Goal: Task Accomplishment & Management: Manage account settings

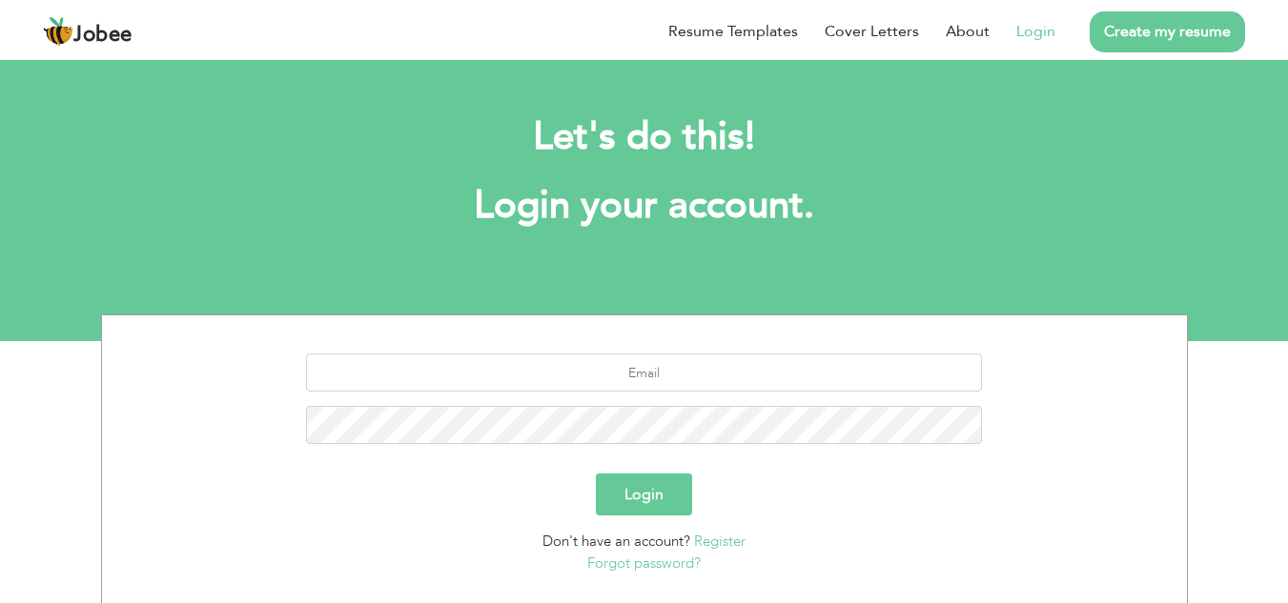
click at [676, 566] on link "Forgot password?" at bounding box center [643, 563] width 113 height 19
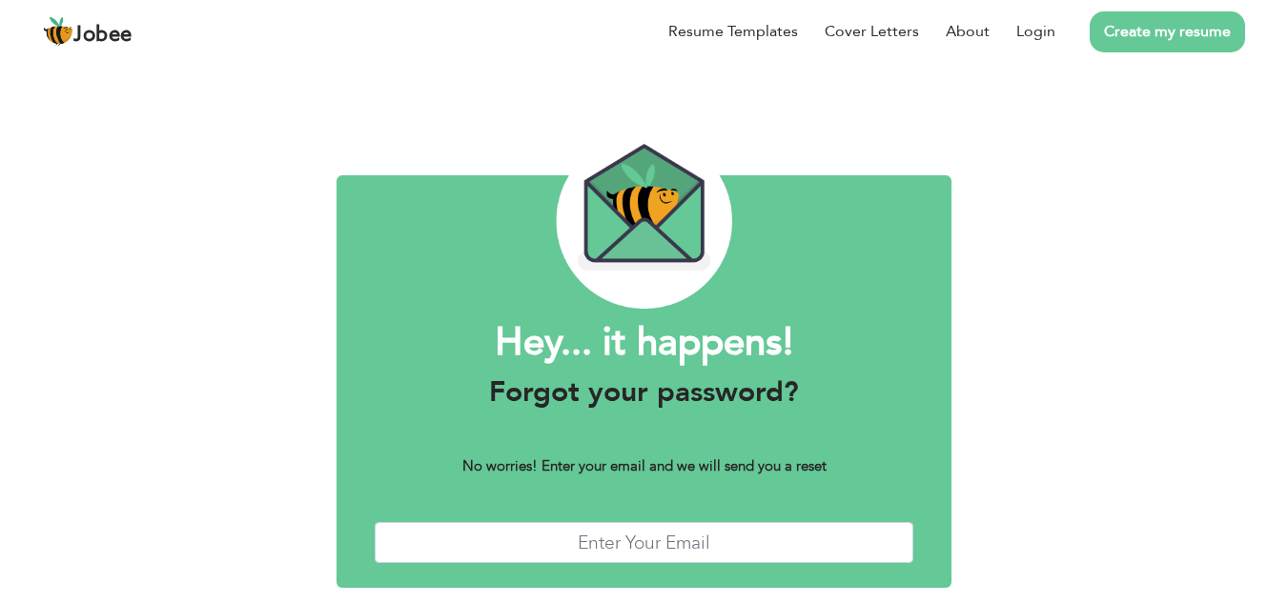
scroll to position [83, 0]
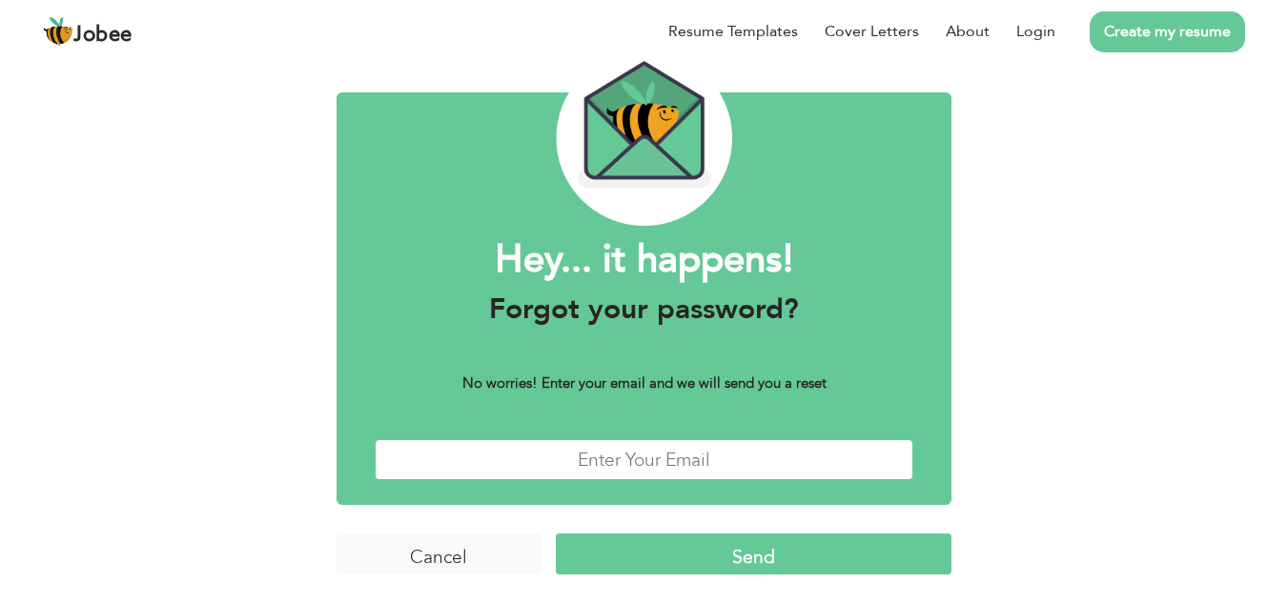
click at [731, 460] on input "text" at bounding box center [644, 459] width 539 height 41
type input "[EMAIL_ADDRESS][DOMAIN_NAME]"
click at [692, 559] on input "Send" at bounding box center [754, 554] width 396 height 41
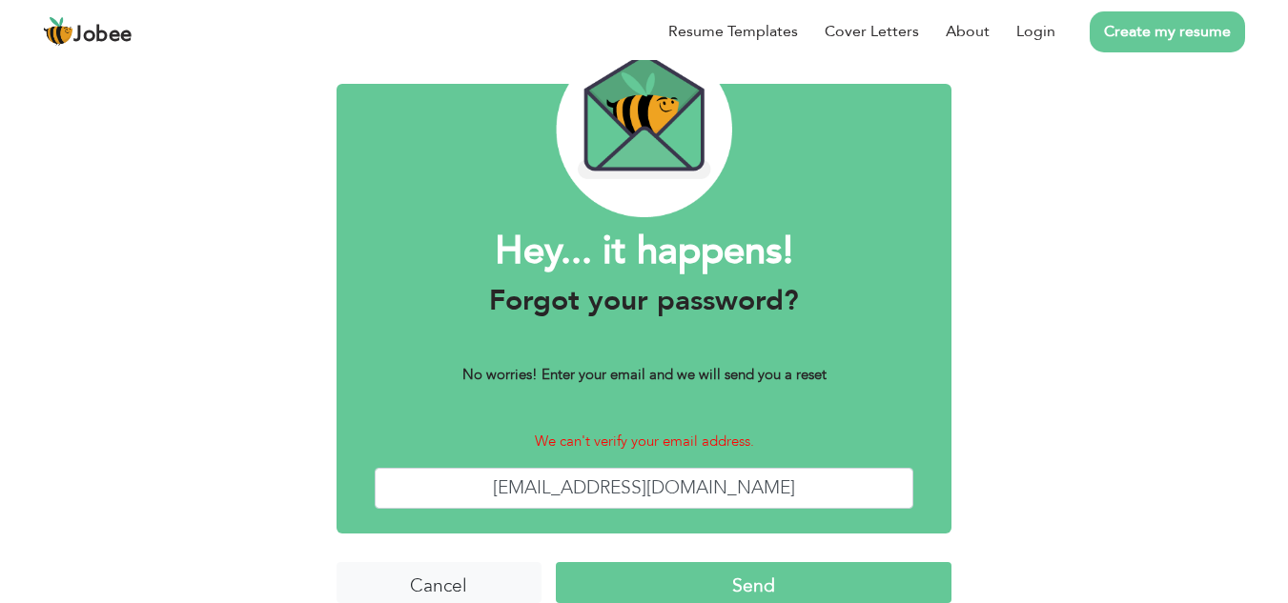
scroll to position [92, 0]
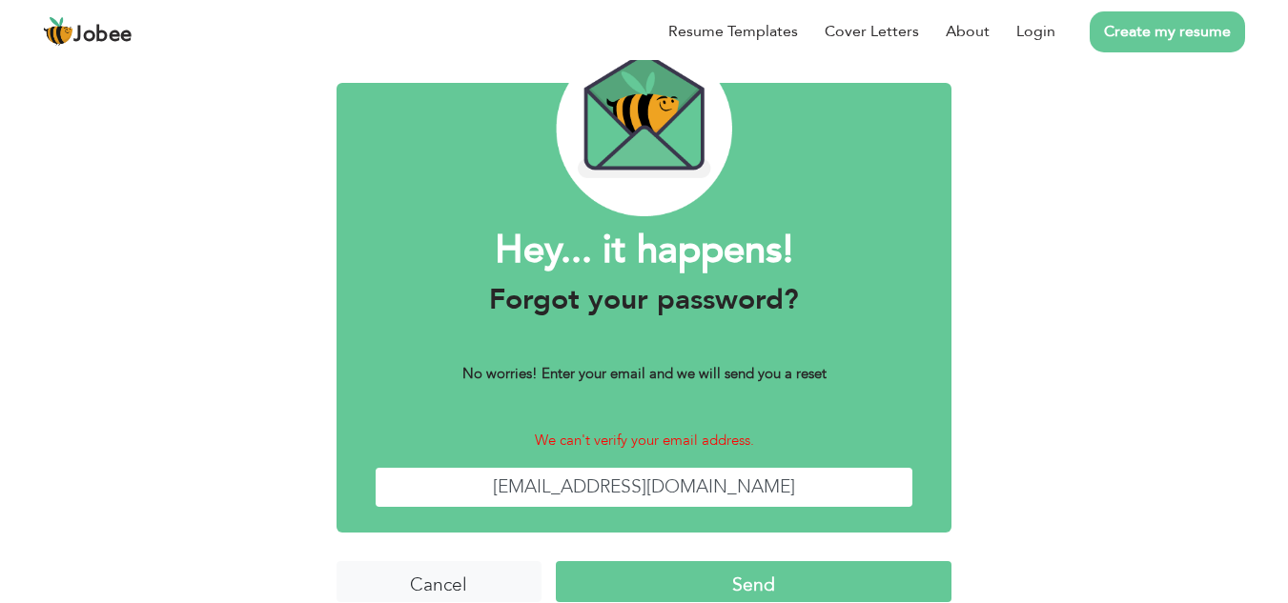
click at [627, 487] on input "[EMAIL_ADDRESS][DOMAIN_NAME]" at bounding box center [644, 487] width 539 height 41
type input "[EMAIL_ADDRESS][DOMAIN_NAME]"
click at [640, 584] on input "Send" at bounding box center [754, 581] width 396 height 41
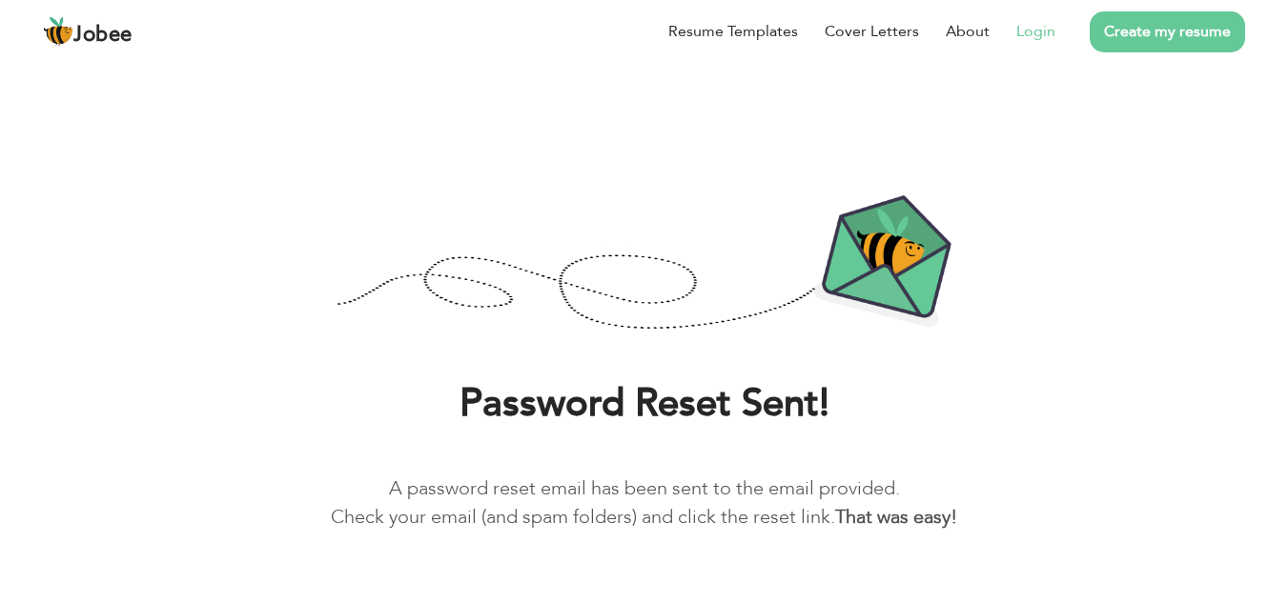
click at [1034, 38] on link "Login" at bounding box center [1035, 31] width 39 height 23
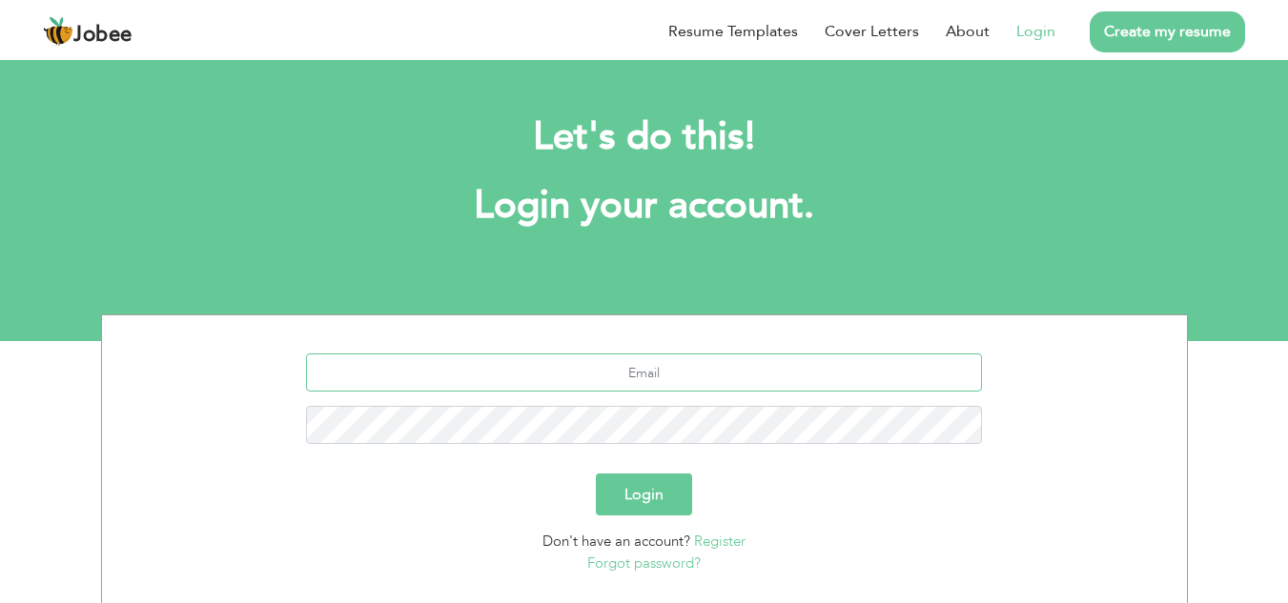
click at [687, 370] on input "text" at bounding box center [644, 373] width 676 height 38
type input "[EMAIL_ADDRESS][DOMAIN_NAME]"
click at [675, 491] on button "Login" at bounding box center [644, 495] width 96 height 42
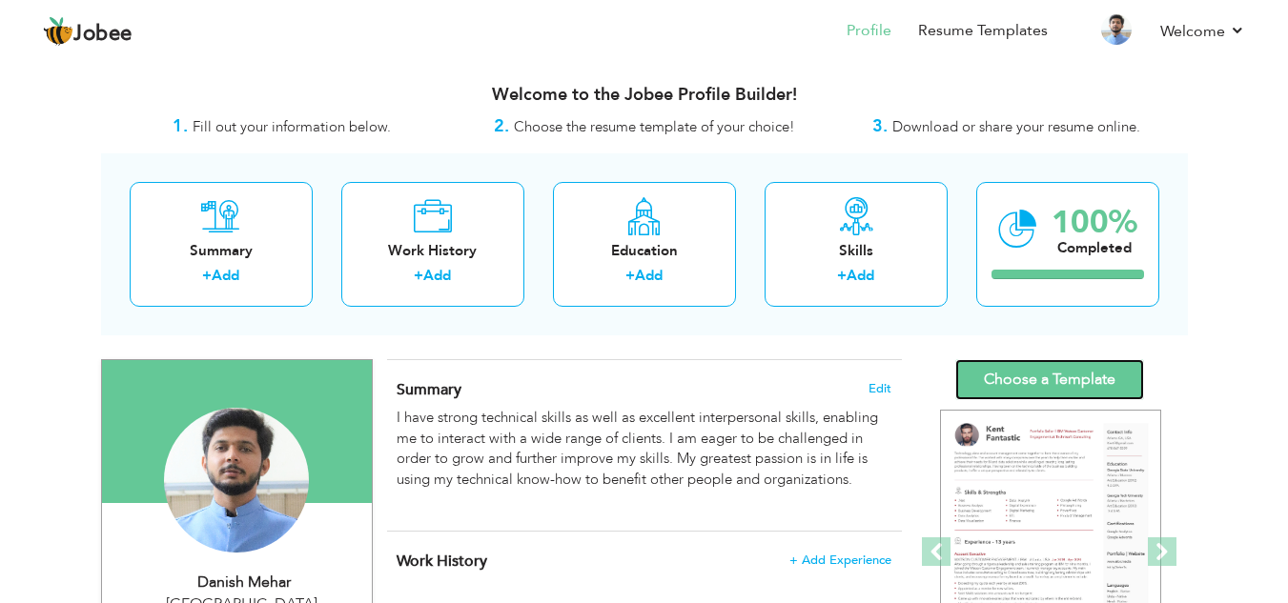
click at [1048, 380] on link "Choose a Template" at bounding box center [1049, 379] width 189 height 41
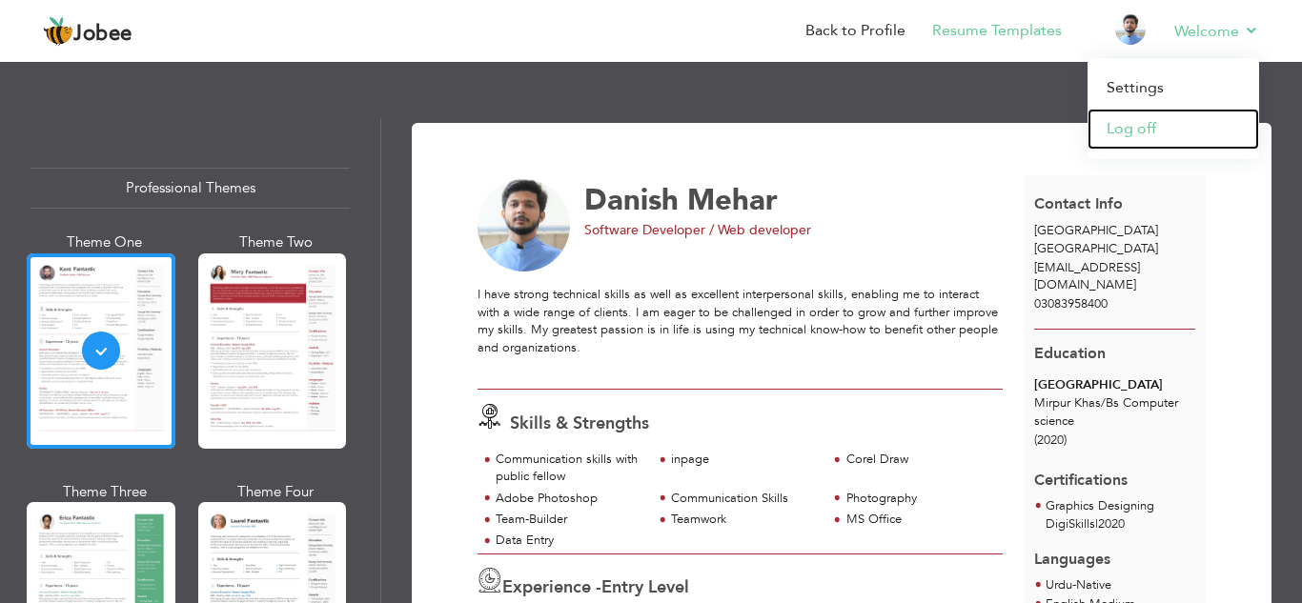
click at [1140, 124] on link "Log off" at bounding box center [1174, 129] width 172 height 41
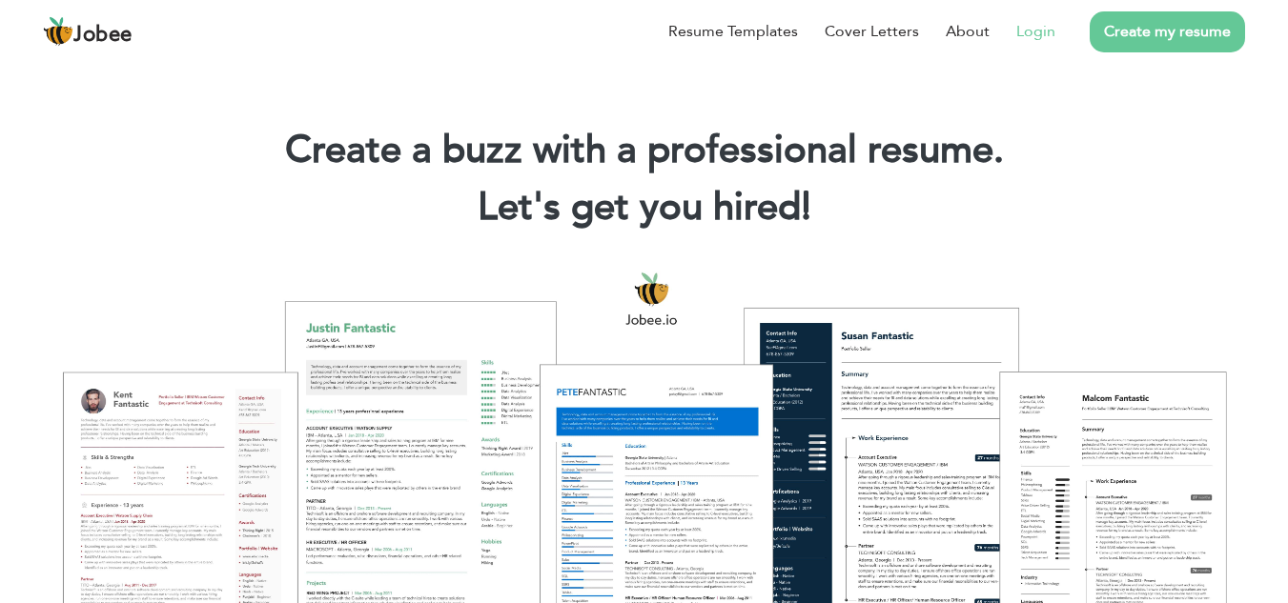
click at [1044, 35] on link "Login" at bounding box center [1035, 31] width 39 height 23
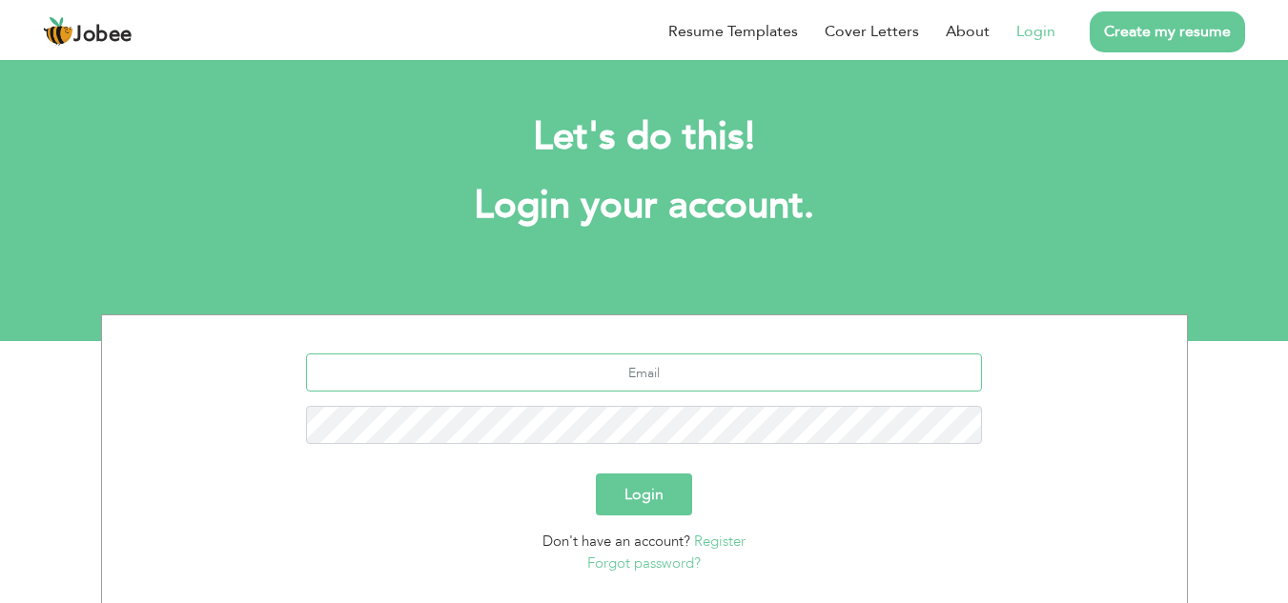
click at [693, 366] on input "text" at bounding box center [644, 373] width 676 height 38
type input "[EMAIL_ADDRESS][DOMAIN_NAME]"
click at [596, 474] on button "Login" at bounding box center [644, 495] width 96 height 42
